Goal: Find specific page/section: Find specific page/section

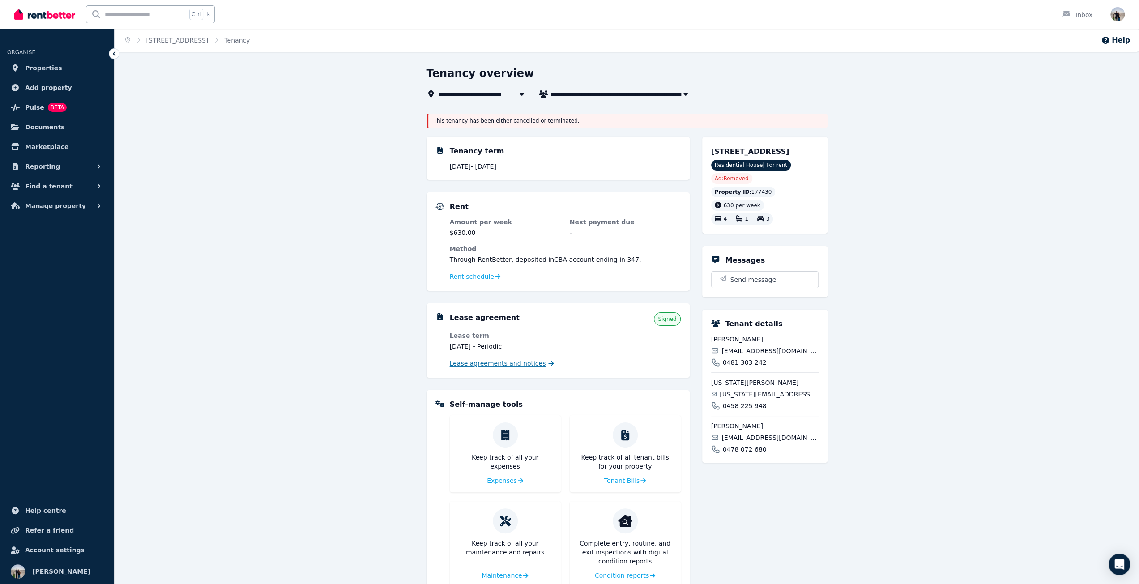
click at [486, 365] on span "Lease agreements and notices" at bounding box center [498, 363] width 96 height 9
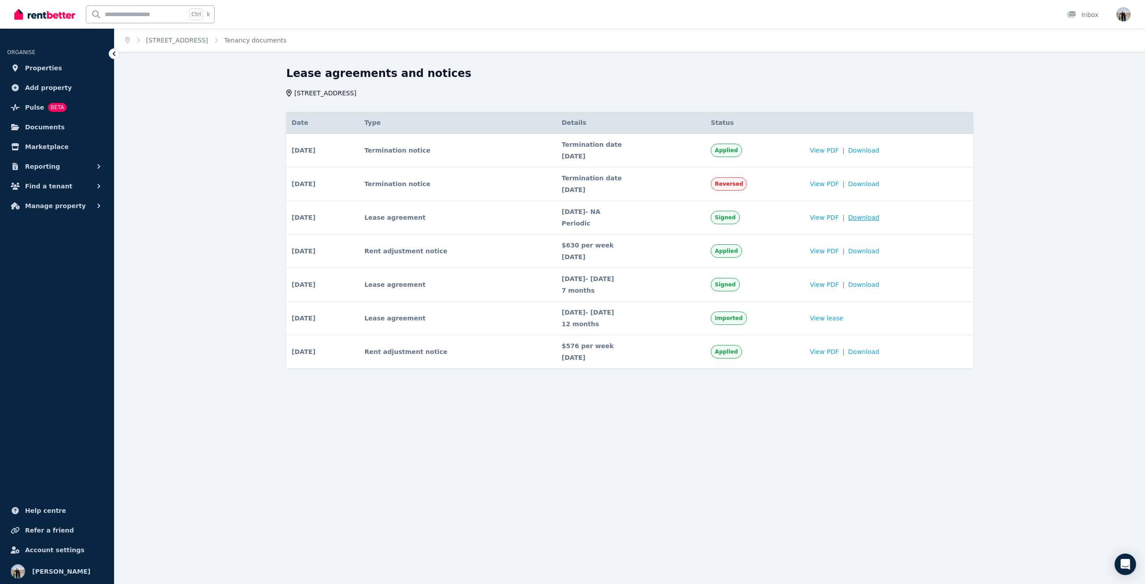
click at [869, 216] on span "Download" at bounding box center [863, 217] width 31 height 9
click at [205, 183] on div "Lease agreements and notices [STREET_ADDRESS] Date Type Details Status [DATE] #…" at bounding box center [630, 233] width 1031 height 334
click at [251, 155] on div "Lease agreements and notices [STREET_ADDRESS] Date Type Details Status [DATE] #…" at bounding box center [630, 233] width 1031 height 334
click at [28, 112] on span "Pulse" at bounding box center [34, 107] width 19 height 11
